Goal: Navigation & Orientation: Find specific page/section

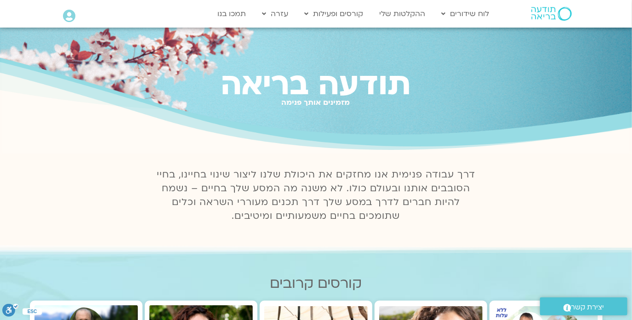
click at [69, 19] on icon at bounding box center [69, 16] width 12 height 13
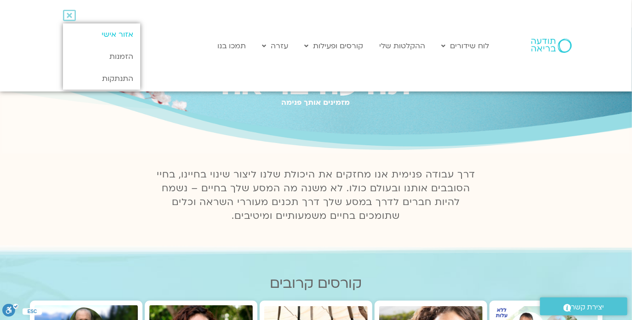
click at [104, 37] on link "אזור אישי" at bounding box center [101, 34] width 77 height 22
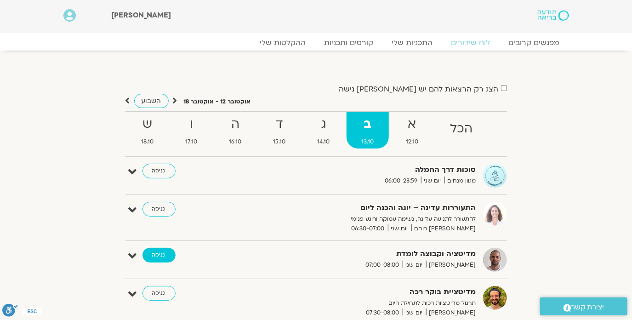
click at [161, 255] on link "כניסה" at bounding box center [158, 255] width 33 height 15
